Goal: Find specific page/section: Find specific page/section

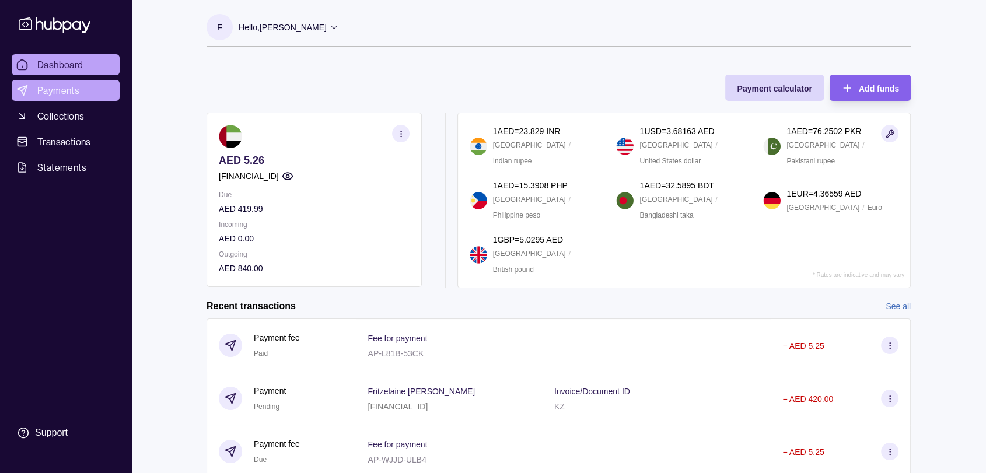
click at [54, 93] on span "Payments" at bounding box center [58, 90] width 42 height 14
